Goal: Task Accomplishment & Management: Complete application form

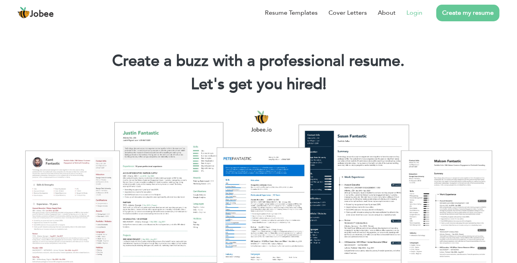
click at [421, 15] on link "Login" at bounding box center [414, 12] width 16 height 9
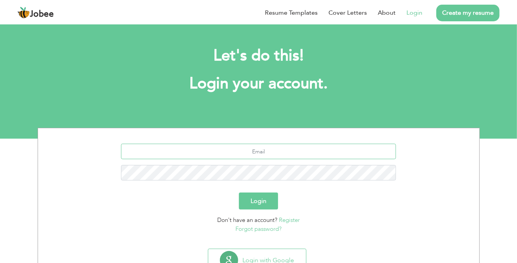
click at [282, 148] on input "text" at bounding box center [258, 152] width 275 height 16
type input "[EMAIL_ADDRESS][DOMAIN_NAME]"
click at [239, 193] on button "Login" at bounding box center [258, 201] width 39 height 17
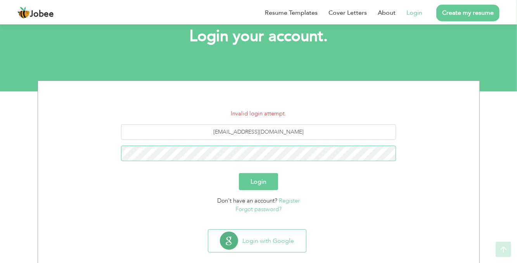
scroll to position [58, 0]
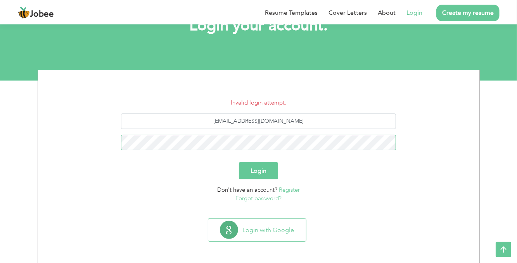
click at [239, 162] on button "Login" at bounding box center [258, 170] width 39 height 17
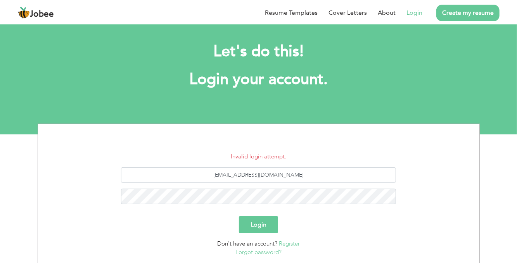
scroll to position [12, 0]
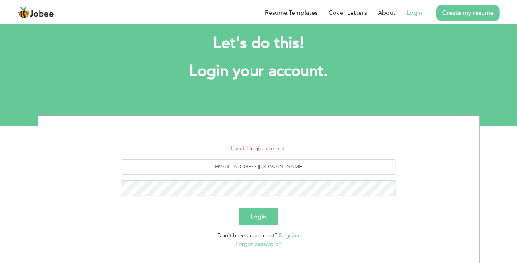
click at [247, 245] on link "Forgot password?" at bounding box center [258, 244] width 46 height 8
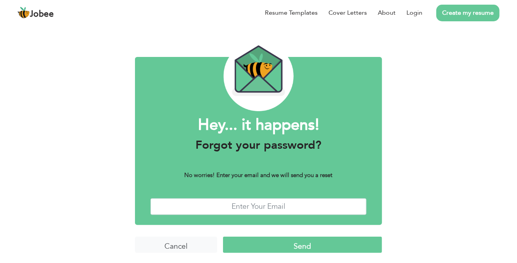
scroll to position [14, 0]
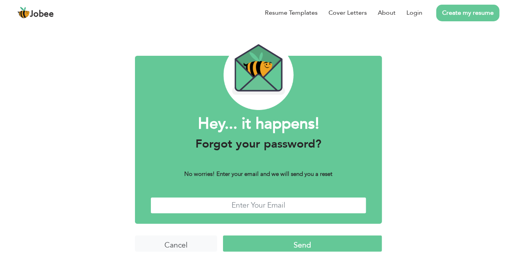
click at [256, 207] on input "text" at bounding box center [258, 205] width 216 height 17
type input "Salmanashrafghouri@gmail.com"
click at [287, 248] on input "Send" at bounding box center [302, 244] width 159 height 17
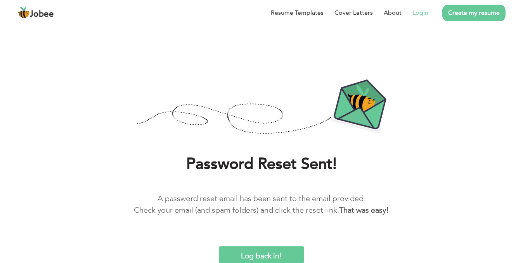
click at [419, 12] on link "Login" at bounding box center [420, 12] width 16 height 9
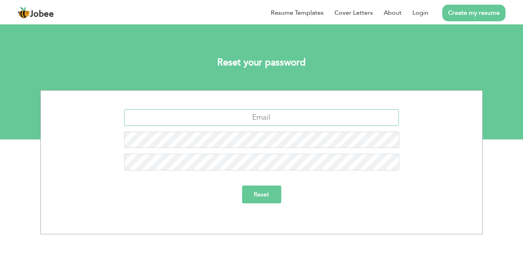
click at [278, 121] on input "text" at bounding box center [261, 117] width 275 height 17
type input "Salmanashrafghouri@gmail.com"
click at [258, 193] on input "Reset" at bounding box center [261, 195] width 39 height 18
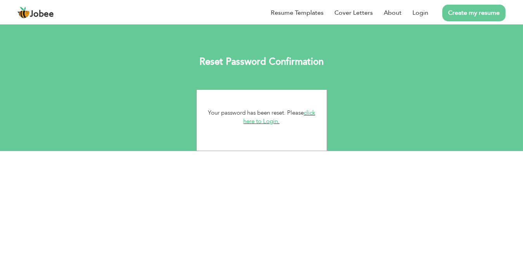
click at [271, 124] on link "click here to Login." at bounding box center [279, 117] width 72 height 17
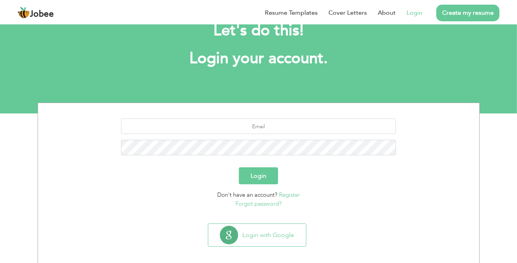
scroll to position [26, 0]
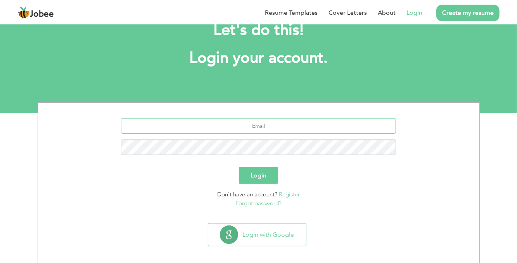
click at [268, 126] on input "text" at bounding box center [258, 126] width 275 height 16
type input "[EMAIL_ADDRESS][DOMAIN_NAME]"
click at [239, 167] on button "Login" at bounding box center [258, 175] width 39 height 17
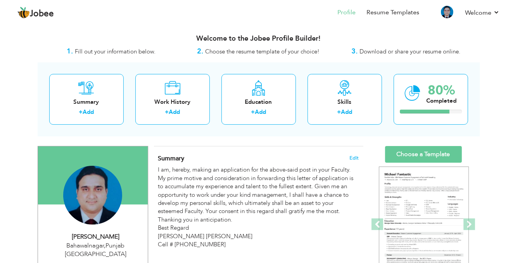
click at [438, 52] on span "Download or share your resume online." at bounding box center [409, 52] width 101 height 8
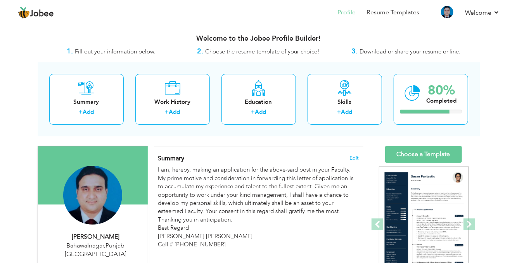
click at [363, 55] on span "Download or share your resume online." at bounding box center [409, 52] width 101 height 8
click at [363, 53] on span "Download or share your resume online." at bounding box center [409, 52] width 101 height 8
click at [413, 153] on link "Choose a Template" at bounding box center [423, 154] width 77 height 17
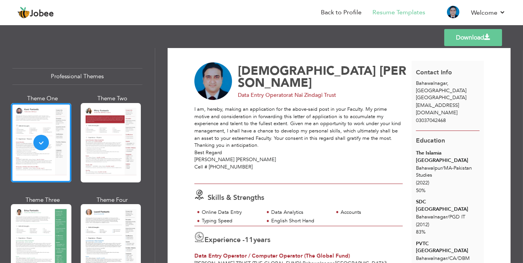
scroll to position [12, 0]
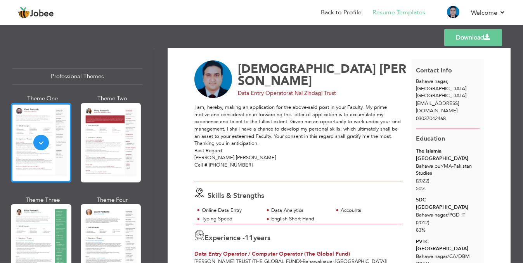
click at [481, 39] on link "Download" at bounding box center [473, 37] width 58 height 17
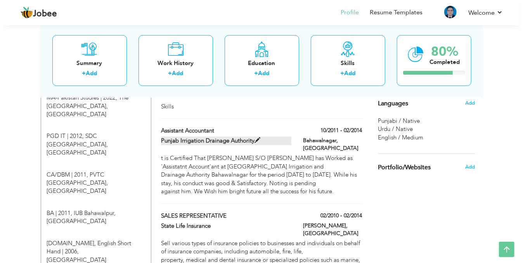
scroll to position [362, 0]
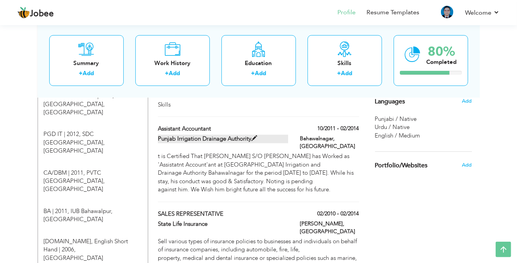
click at [253, 136] on span at bounding box center [254, 139] width 6 height 6
type input "Assistant Accountant"
type input "Punjab Irrigation Drainage Authority"
type input "10/2011"
type input "02/2014"
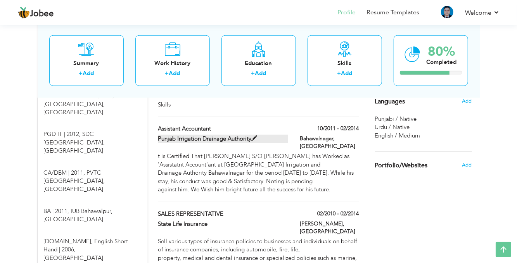
type input "[GEOGRAPHIC_DATA]"
type input "Bahawalnagar"
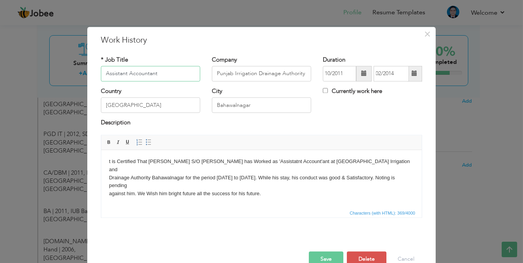
drag, startPoint x: 155, startPoint y: 75, endPoint x: 92, endPoint y: 76, distance: 62.4
click at [95, 76] on div "* Job Title Assistant Accountant" at bounding box center [150, 71] width 111 height 31
type input "Computer Teacher"
type input "Rangers Public School"
drag, startPoint x: 254, startPoint y: 108, endPoint x: 209, endPoint y: 109, distance: 45.0
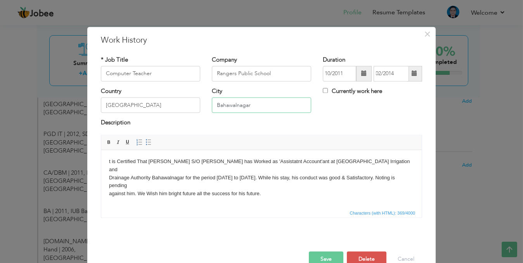
click at [212, 109] on input "Bahawalnagar" at bounding box center [261, 106] width 99 height 16
type input "j"
type input "Head Sulemanki District Okara"
click at [345, 73] on input "10/2011" at bounding box center [338, 74] width 33 height 16
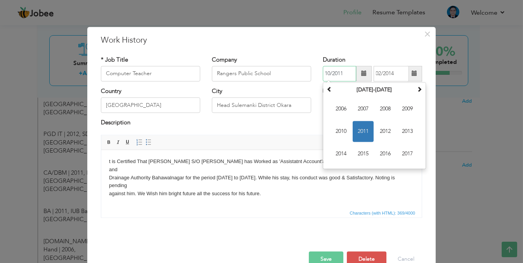
drag, startPoint x: 345, startPoint y: 74, endPoint x: 319, endPoint y: 74, distance: 26.0
click at [319, 74] on div "Duration 10/2011 October 2011 Su Mo Tu We Th Fr Sa 25 26 27 28 29 30 1 2 3 4 5 …" at bounding box center [372, 71] width 111 height 31
click at [327, 91] on span at bounding box center [328, 88] width 5 height 5
click at [418, 90] on span at bounding box center [418, 88] width 5 height 5
click at [378, 131] on span "2012" at bounding box center [384, 131] width 21 height 21
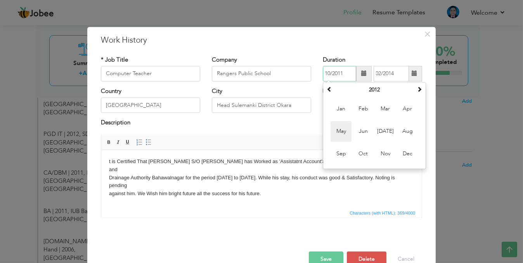
click at [342, 134] on span "May" at bounding box center [340, 131] width 21 height 21
type input "05/2012"
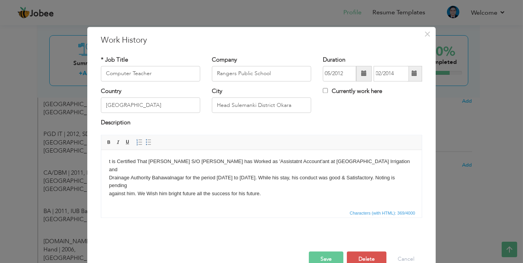
click at [412, 74] on span at bounding box center [413, 73] width 5 height 5
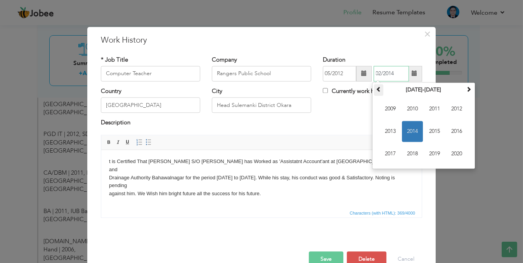
click at [376, 89] on span at bounding box center [378, 88] width 5 height 5
click at [466, 89] on span at bounding box center [468, 88] width 5 height 5
click at [391, 133] on span "2013" at bounding box center [389, 131] width 21 height 21
click at [393, 154] on span "Sep" at bounding box center [389, 153] width 21 height 21
type input "09/2013"
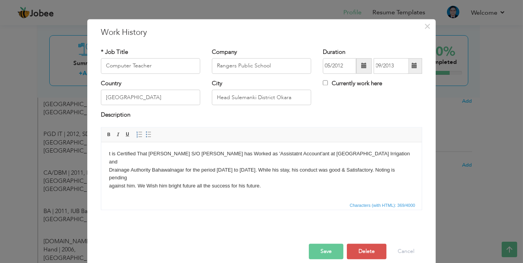
scroll to position [17, 0]
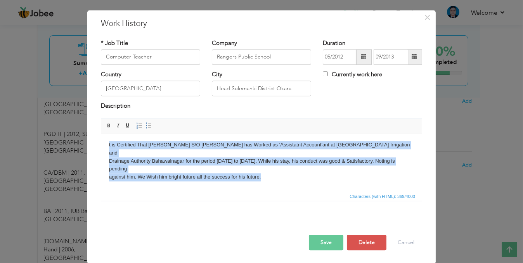
drag, startPoint x: 107, startPoint y: 146, endPoint x: 366, endPoint y: 324, distance: 314.2
click at [268, 189] on html "t is Certified That Muhammad Salman Ashraf S/O Muhammad Ashraf Ghouri has Worke…" at bounding box center [261, 161] width 320 height 56
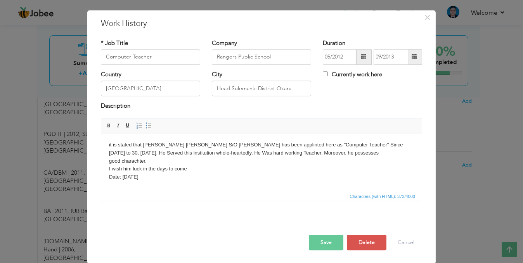
drag, startPoint x: 108, startPoint y: 147, endPoint x: 194, endPoint y: 174, distance: 90.1
click at [194, 174] on html "it is stated that Mr. Muhammad Salman Ashraf S/O Muhammad Ashraf Ghouri has bee…" at bounding box center [261, 161] width 320 height 56
copy body "it is stated that Mr. Muhammad Salman Ashraf S/O Muhammad Ashraf Ghouri has bee…"
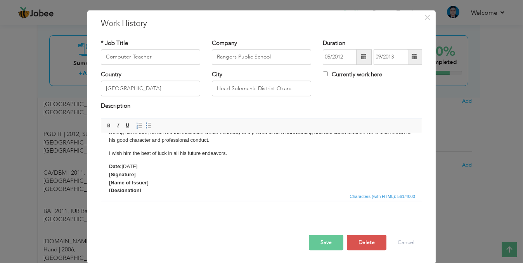
scroll to position [44, 0]
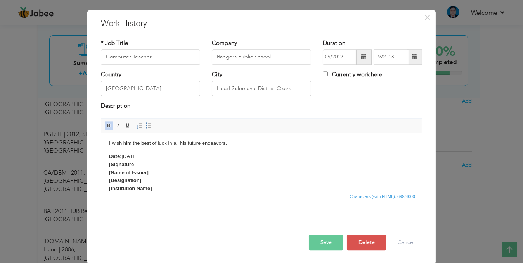
click at [134, 163] on strong "[Signature]" at bounding box center [122, 165] width 27 height 6
drag, startPoint x: 136, startPoint y: 164, endPoint x: 107, endPoint y: 167, distance: 29.2
click at [107, 167] on html "This is to certify that Mr. Muhammad Salman Ashraf , S/O Muhammad Ashraf Ghouri…" at bounding box center [261, 152] width 320 height 124
click at [146, 165] on strong "[Name of Issuer]" at bounding box center [129, 165] width 40 height 6
click at [140, 172] on strong "[Designation]" at bounding box center [125, 173] width 32 height 6
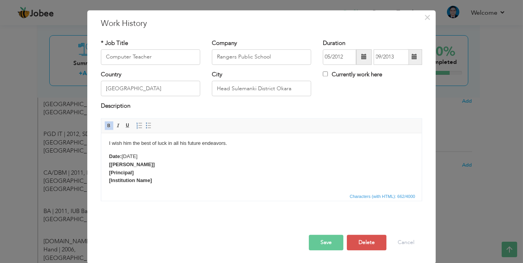
click at [148, 166] on p "Date: September 30, 2013 [Fozia Bukhari ] [Principal ] [Institution Name]" at bounding box center [261, 169] width 305 height 32
click at [110, 163] on strong "[Fozia Bukhari" at bounding box center [131, 165] width 44 height 6
click at [152, 180] on p "Date: September 30, 2013 Fozia Bukhari [Principal ] [Institution Name]" at bounding box center [261, 169] width 305 height 32
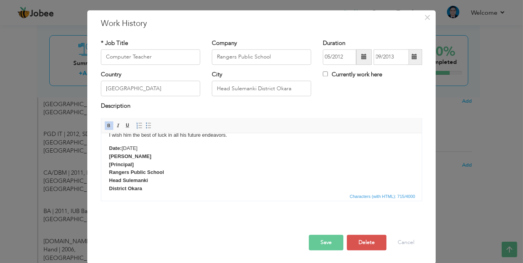
click at [138, 167] on p "Date: September 30, 2013 Fozia Bukhari [Principal ] Rangers Public School Head …" at bounding box center [261, 169] width 305 height 48
click at [111, 165] on strong "[Principal" at bounding box center [120, 165] width 23 height 6
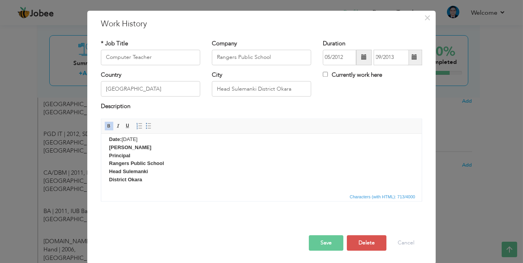
scroll to position [17, 0]
click at [314, 236] on button "Save" at bounding box center [326, 243] width 34 height 16
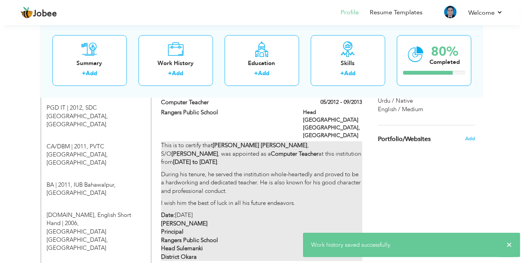
scroll to position [388, 0]
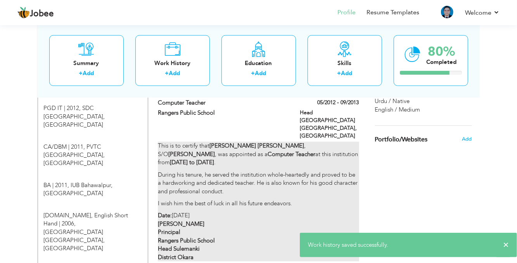
click at [260, 212] on p "Date: September 30, 2013 Fozia Bukhari Principal Rangers Public School Head Sul…" at bounding box center [258, 237] width 201 height 50
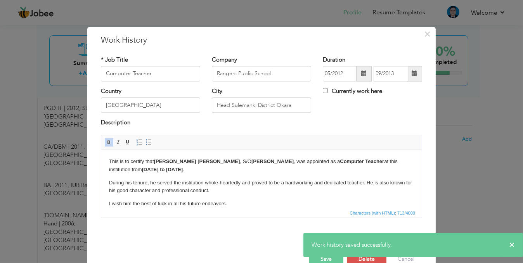
scroll to position [0, 0]
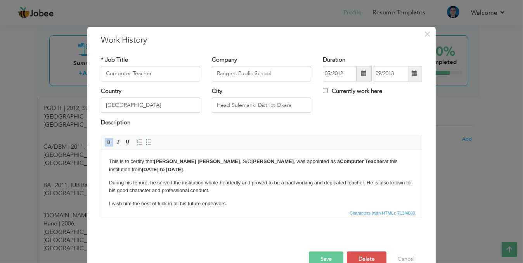
click at [335, 254] on button "Save" at bounding box center [326, 260] width 34 height 16
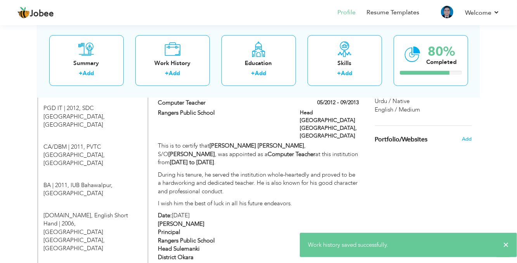
click at [386, 177] on div "Choose a Template ‹" at bounding box center [424, 192] width 110 height 867
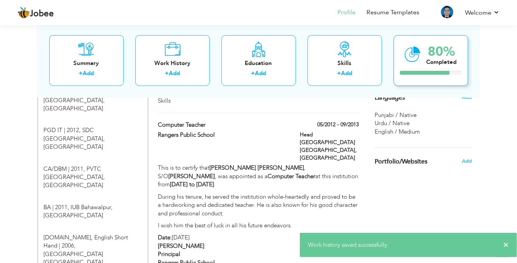
scroll to position [362, 0]
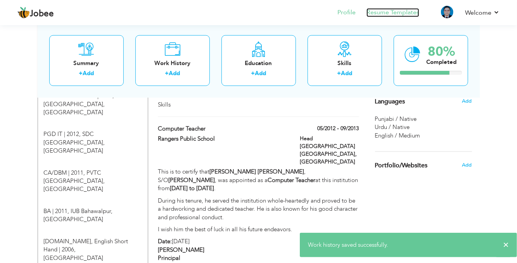
click at [404, 15] on link "Resume Templates" at bounding box center [392, 12] width 53 height 9
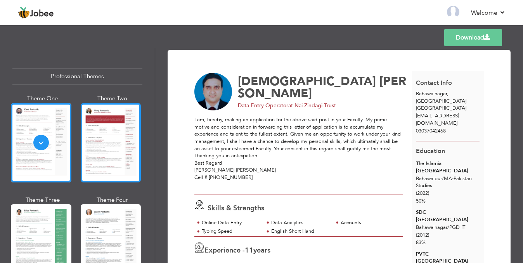
click at [105, 126] on div at bounding box center [111, 142] width 60 height 79
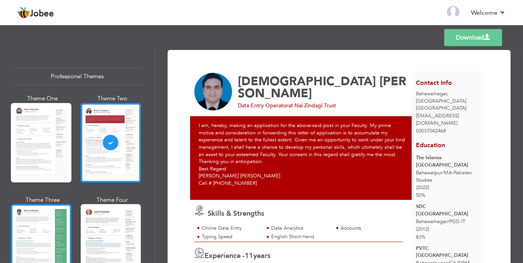
scroll to position [12, 0]
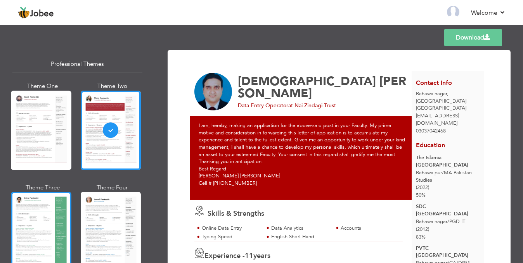
click at [57, 213] on div at bounding box center [41, 231] width 60 height 79
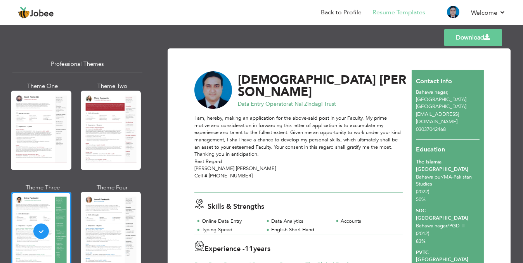
scroll to position [0, 0]
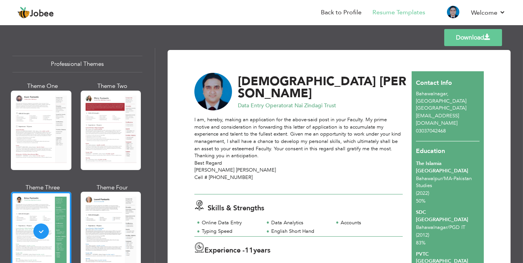
click at [481, 38] on link "Download" at bounding box center [473, 37] width 58 height 17
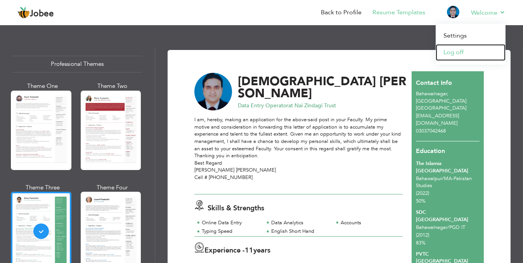
click at [459, 55] on link "Log off" at bounding box center [470, 52] width 70 height 17
